Goal: Information Seeking & Learning: Learn about a topic

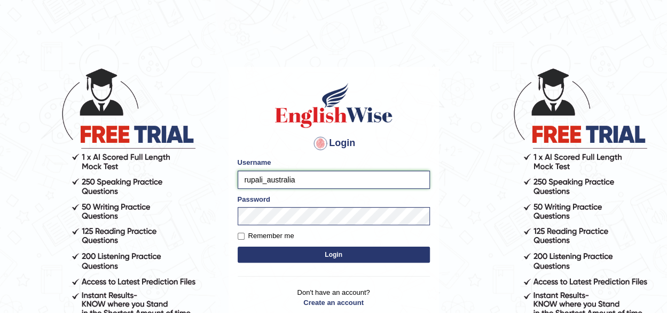
click at [318, 177] on input "rupali_australia" at bounding box center [334, 179] width 192 height 18
type input "lydiaN"
click at [288, 251] on button "Login" at bounding box center [334, 254] width 192 height 16
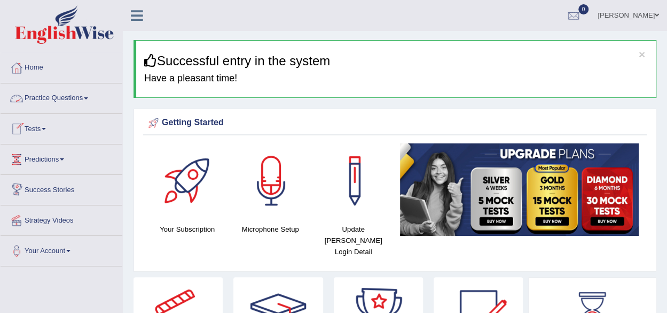
click at [75, 97] on link "Practice Questions" at bounding box center [62, 96] width 122 height 27
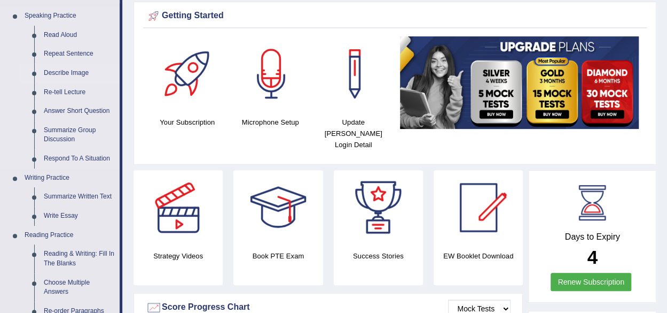
scroll to position [214, 0]
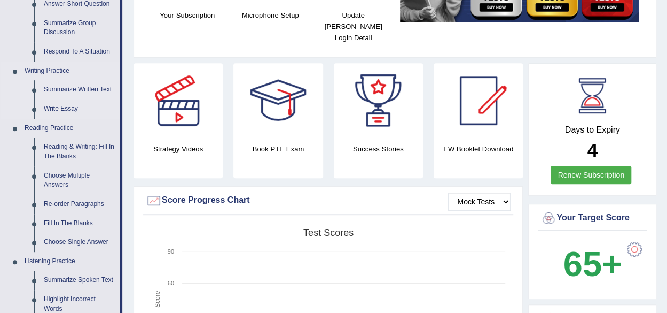
click at [68, 89] on link "Summarize Written Text" at bounding box center [79, 89] width 81 height 19
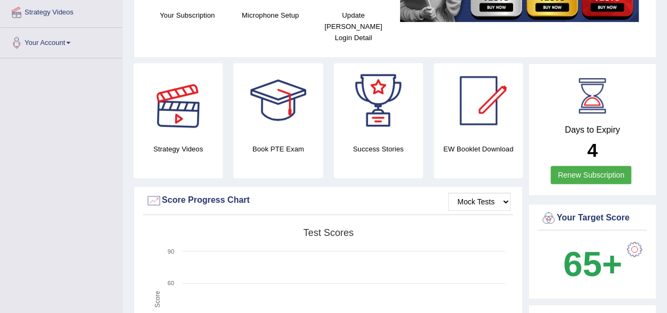
scroll to position [230, 0]
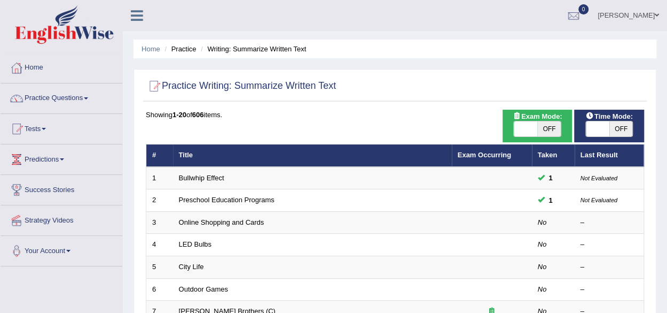
click at [550, 131] on span "OFF" at bounding box center [549, 128] width 24 height 15
checkbox input "true"
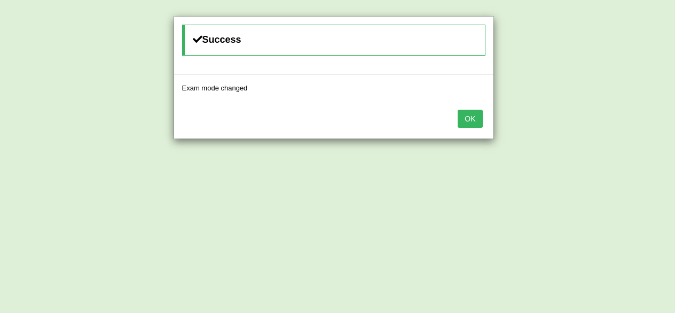
click at [465, 117] on button "OK" at bounding box center [470, 119] width 25 height 18
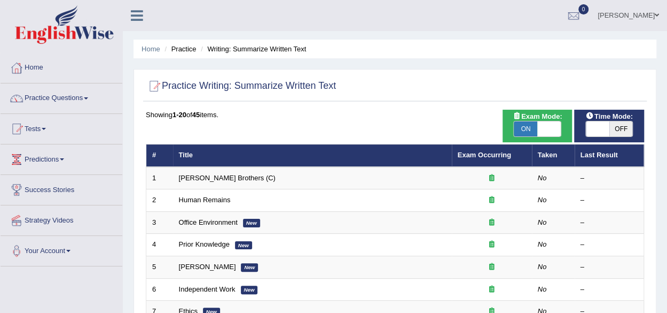
click at [624, 130] on span "OFF" at bounding box center [622, 128] width 24 height 15
checkbox input "true"
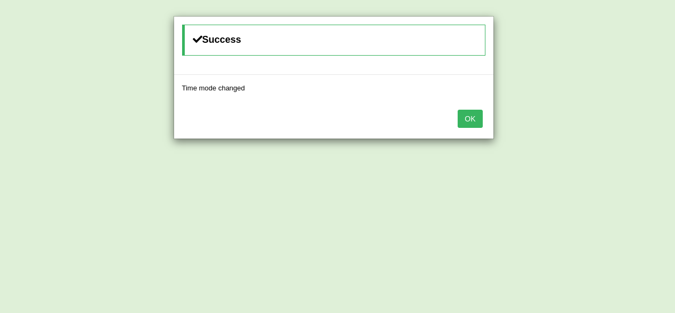
click at [465, 118] on button "OK" at bounding box center [470, 119] width 25 height 18
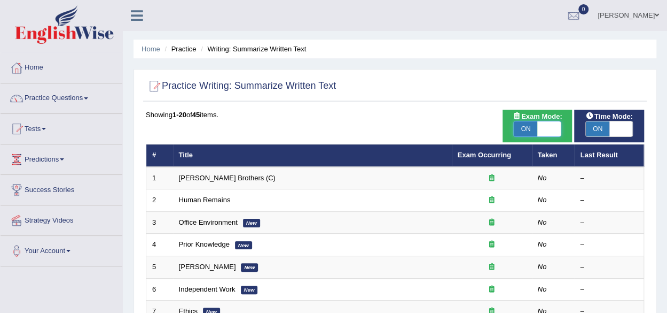
click at [543, 121] on span at bounding box center [549, 128] width 24 height 15
checkbox input "false"
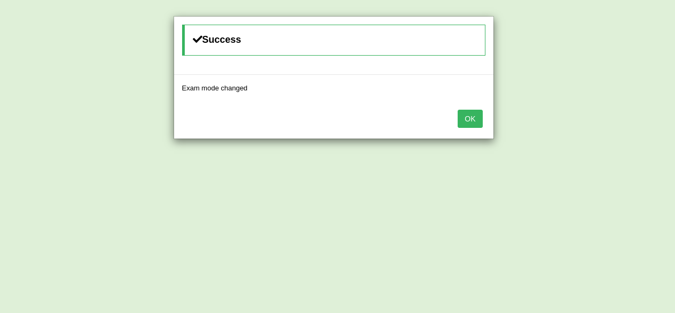
click at [478, 125] on button "OK" at bounding box center [470, 119] width 25 height 18
click at [473, 121] on button "OK" at bounding box center [470, 119] width 25 height 18
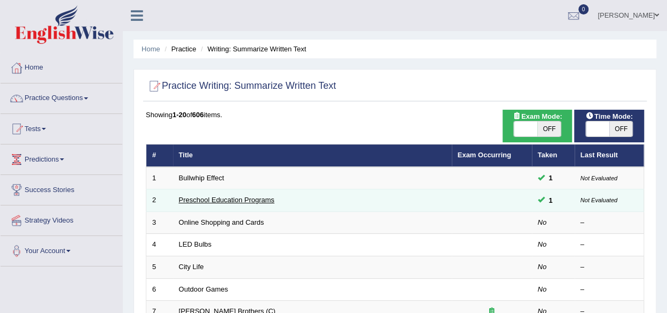
click at [222, 200] on link "Preschool Education Programs" at bounding box center [227, 200] width 96 height 8
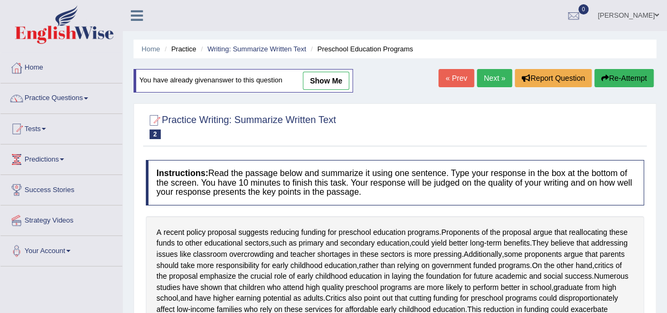
click at [321, 86] on link "show me" at bounding box center [326, 81] width 46 height 18
type textarea "A recent policy proposal suggests reducing funding for preschool education prog…"
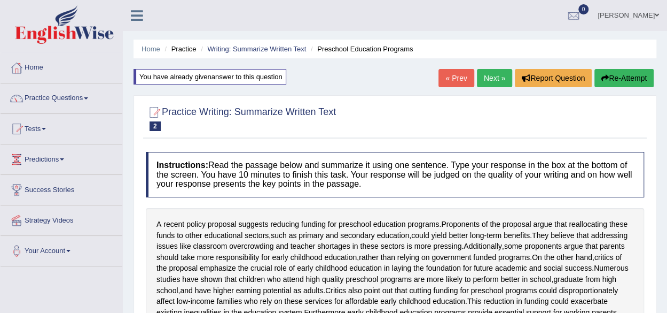
click at [457, 80] on link "« Prev" at bounding box center [456, 78] width 35 height 18
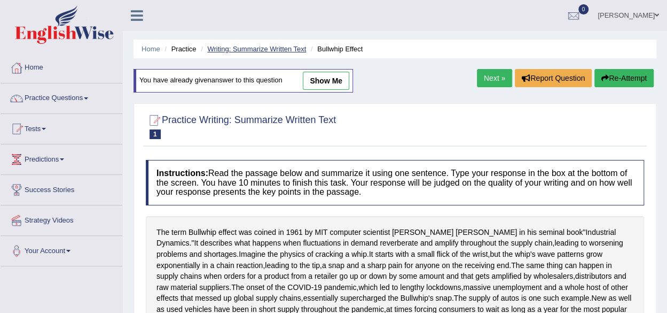
click at [230, 48] on link "Writing: Summarize Written Text" at bounding box center [256, 49] width 99 height 8
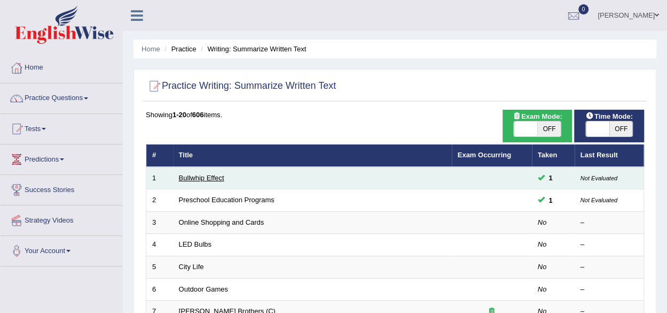
click at [217, 180] on link "Bullwhip Effect" at bounding box center [201, 178] width 45 height 8
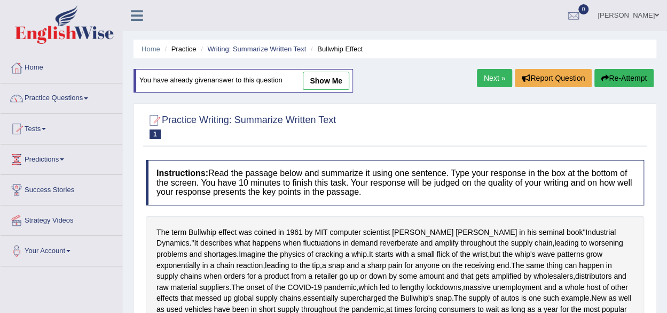
click at [318, 85] on link "show me" at bounding box center [326, 81] width 46 height 18
type textarea "The term Bullwhip effect was coined in 1961 by MIT computer scientist Jay Forre…"
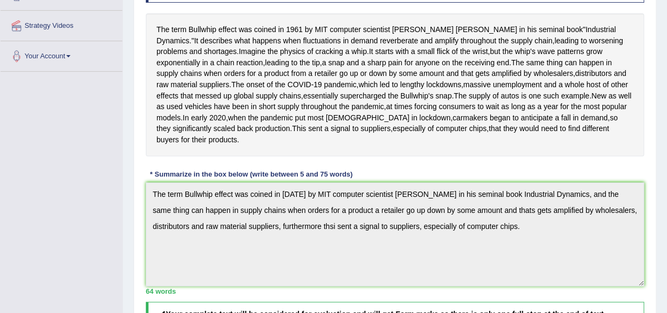
scroll to position [267, 0]
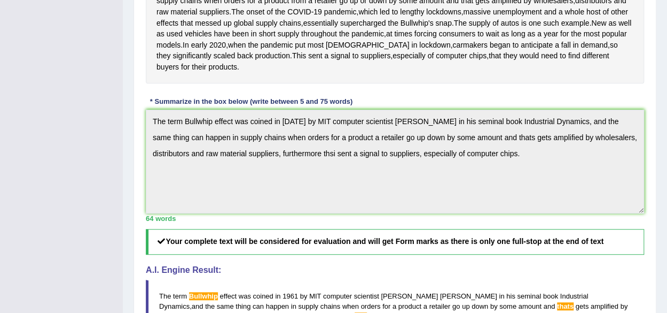
drag, startPoint x: 299, startPoint y: 164, endPoint x: 167, endPoint y: 122, distance: 138.5
click at [167, 83] on div "The term Bullwhip effect was coined in 1961 by MIT computer scientist Jay Forre…" at bounding box center [395, 12] width 498 height 143
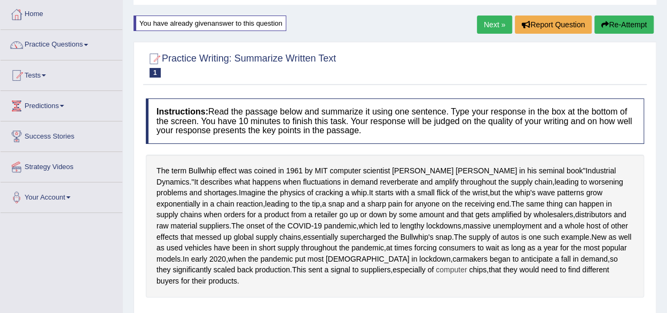
scroll to position [0, 0]
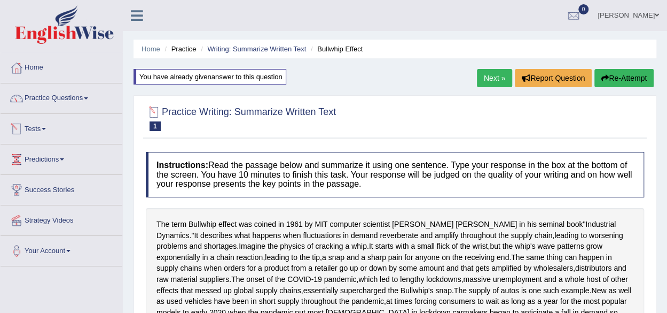
click at [63, 101] on link "Practice Questions" at bounding box center [62, 96] width 122 height 27
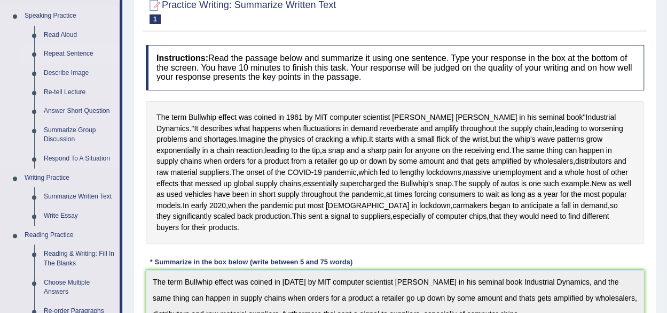
scroll to position [160, 0]
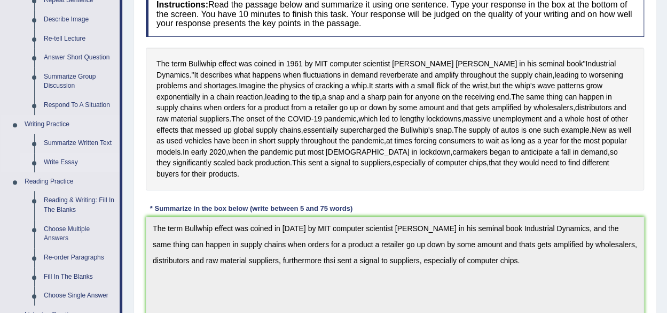
click at [71, 160] on link "Write Essay" at bounding box center [79, 162] width 81 height 19
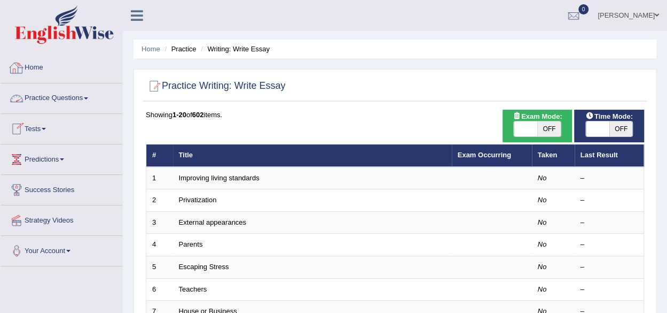
click at [64, 101] on link "Practice Questions" at bounding box center [62, 96] width 122 height 27
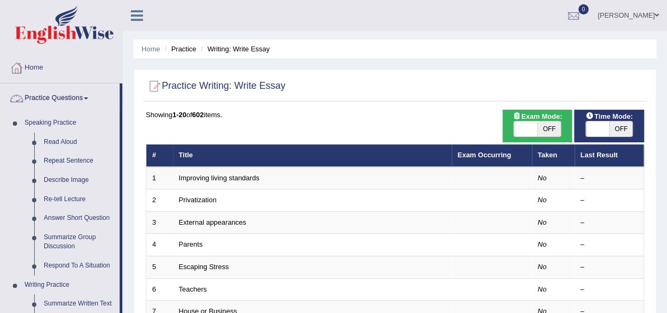
click at [62, 98] on link "Practice Questions" at bounding box center [60, 96] width 119 height 27
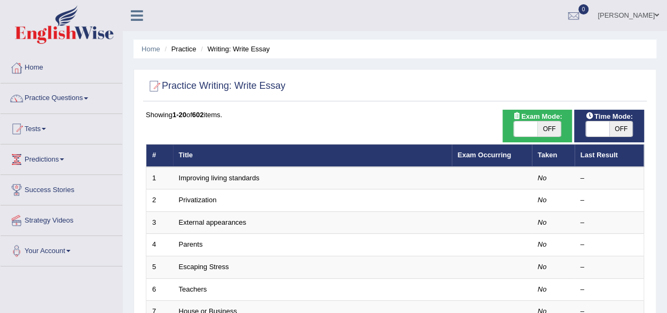
click at [46, 128] on span at bounding box center [44, 129] width 4 height 2
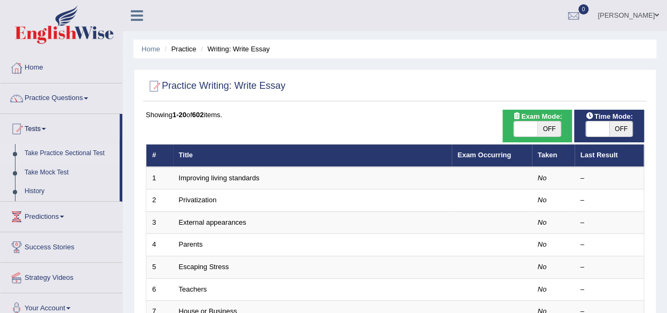
click at [75, 151] on link "Take Practice Sectional Test" at bounding box center [70, 153] width 100 height 19
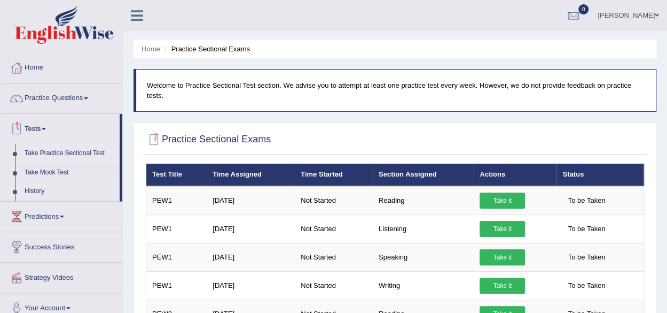
click at [36, 192] on link "History" at bounding box center [70, 191] width 100 height 19
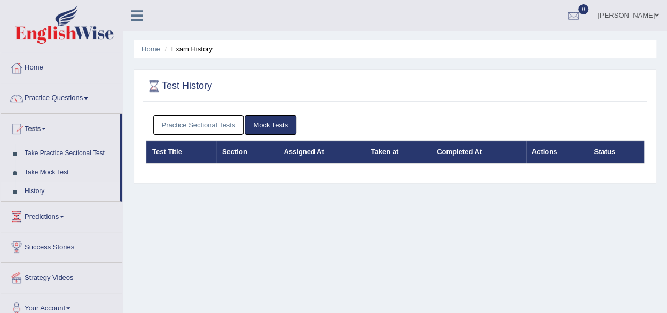
click at [197, 127] on link "Practice Sectional Tests" at bounding box center [198, 125] width 91 height 20
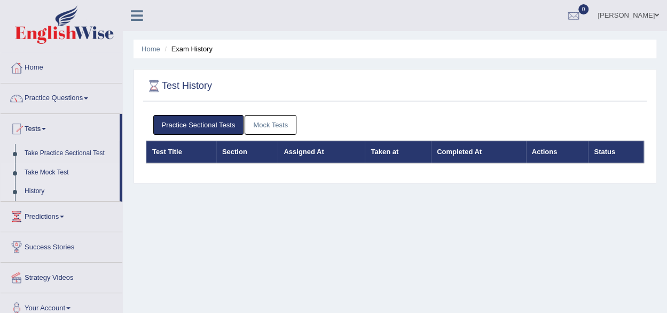
click at [37, 173] on link "Take Mock Test" at bounding box center [70, 172] width 100 height 19
